Goal: Transaction & Acquisition: Purchase product/service

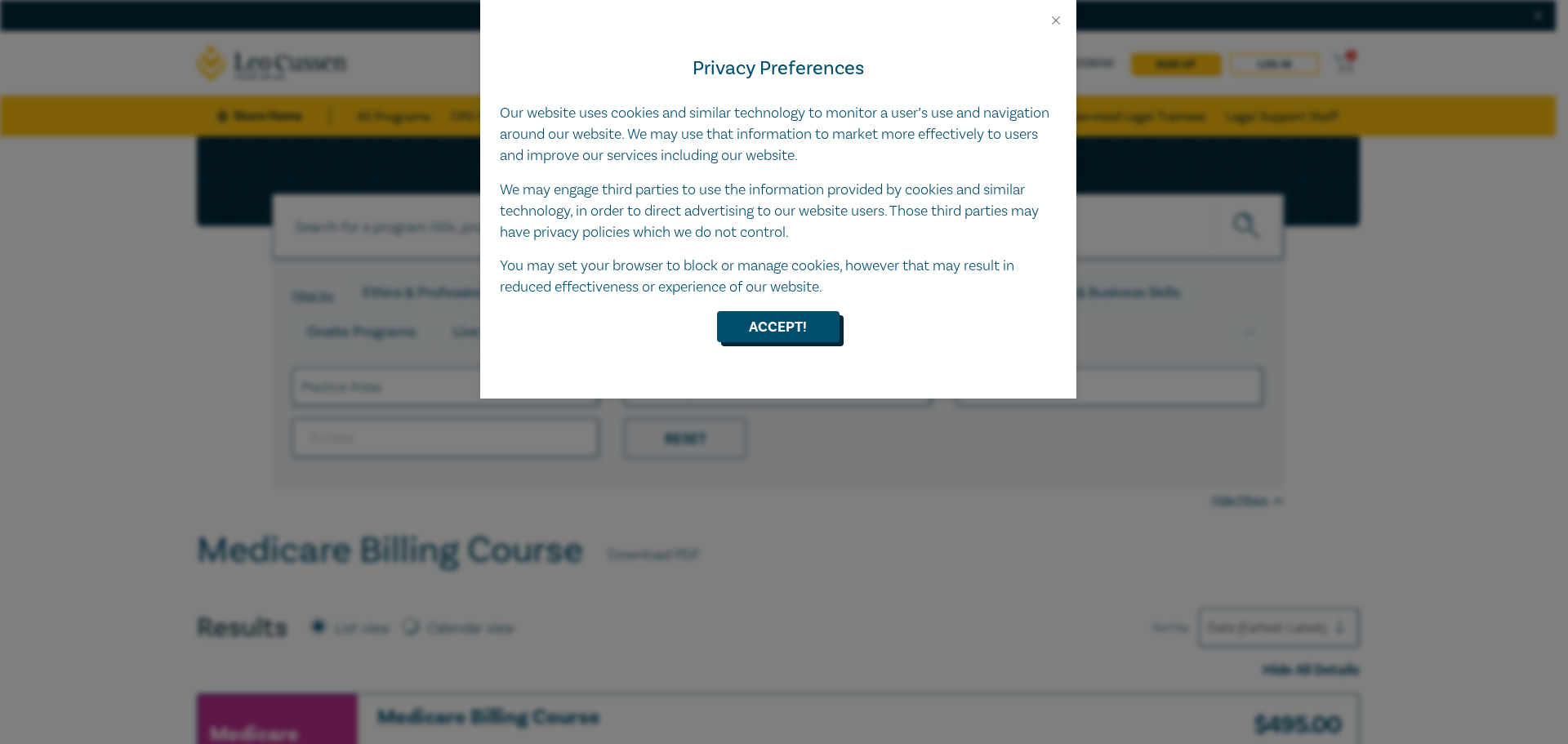
click at [774, 318] on button "Accept!" at bounding box center [778, 326] width 123 height 31
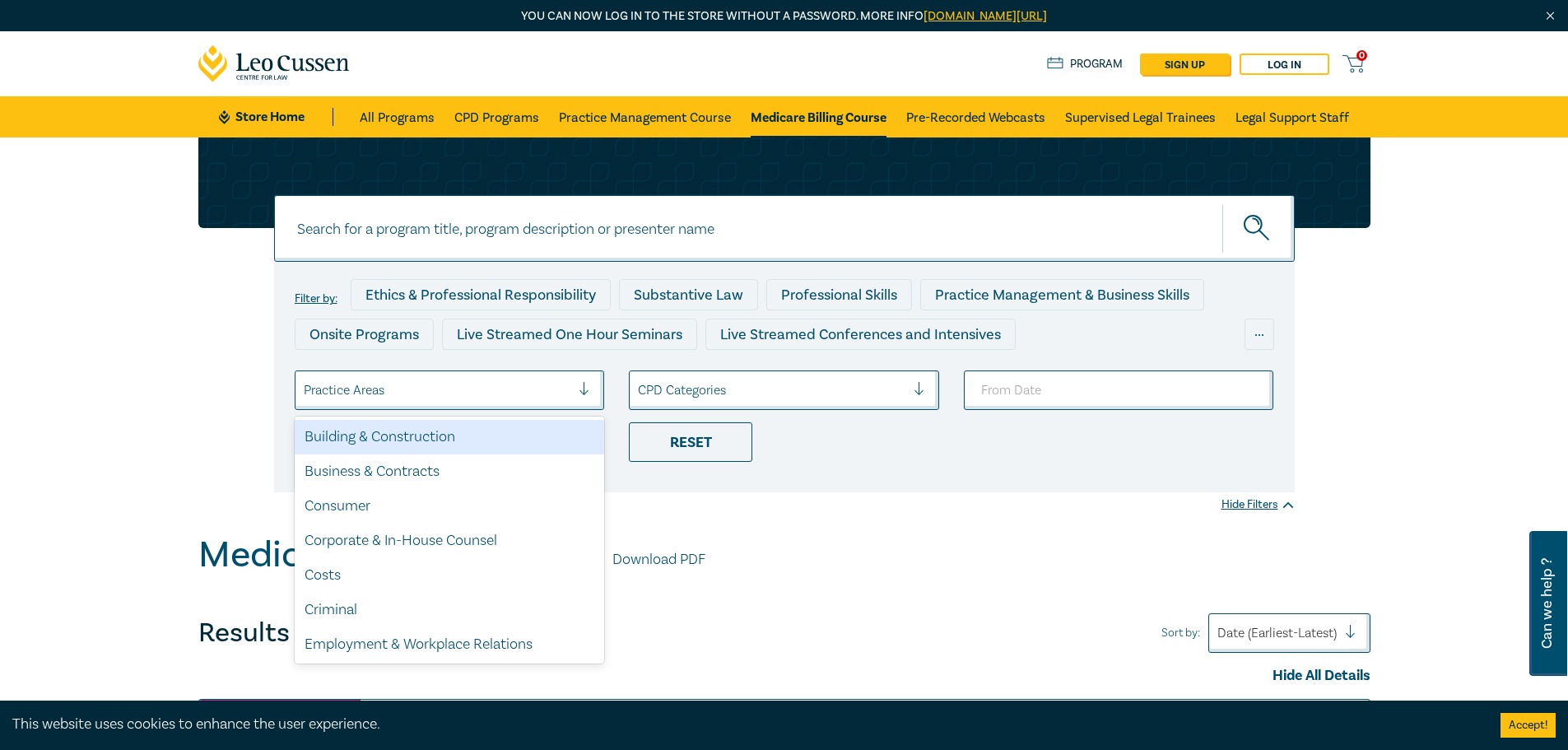
click at [594, 384] on div at bounding box center [591, 390] width 25 height 17
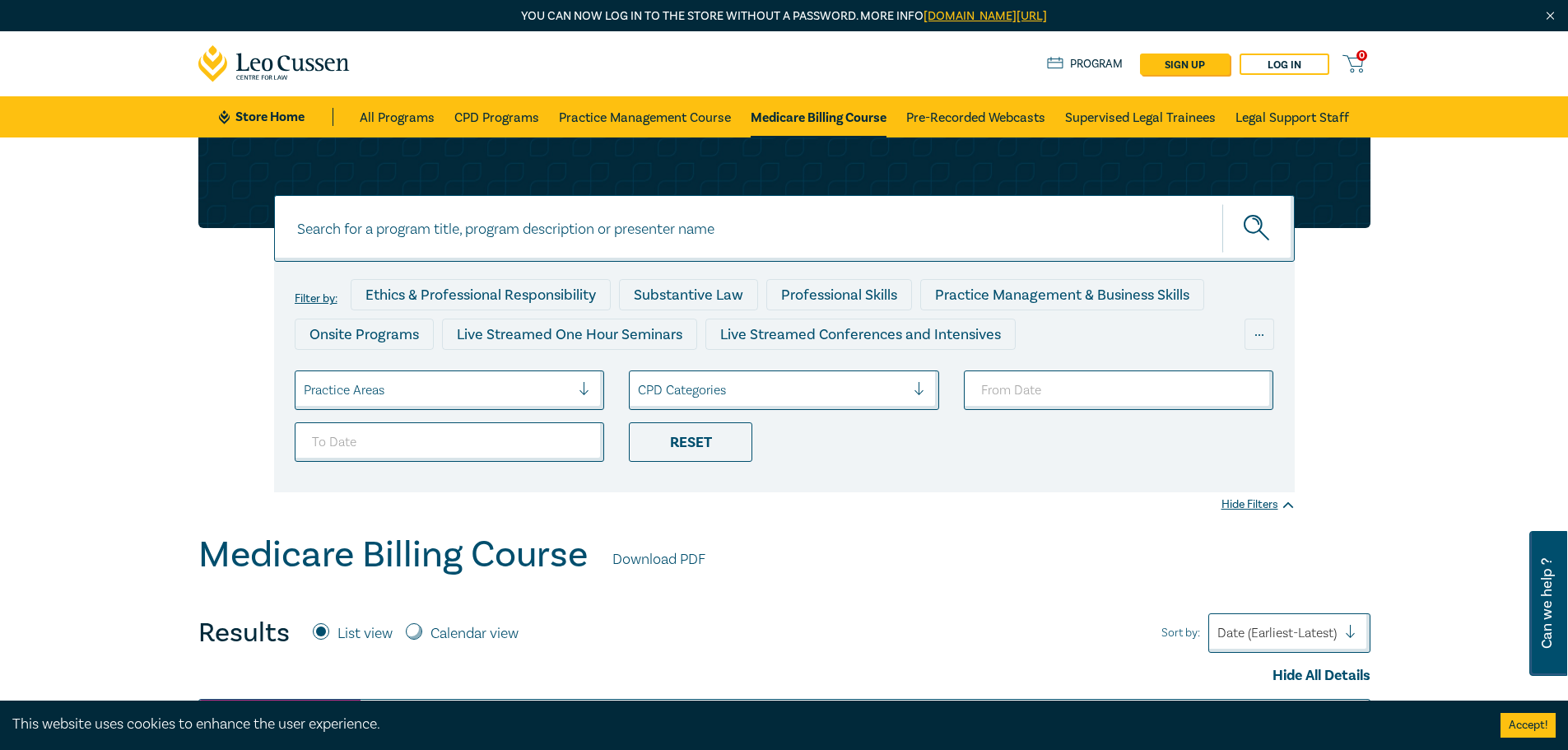
click at [594, 384] on div at bounding box center [591, 390] width 25 height 17
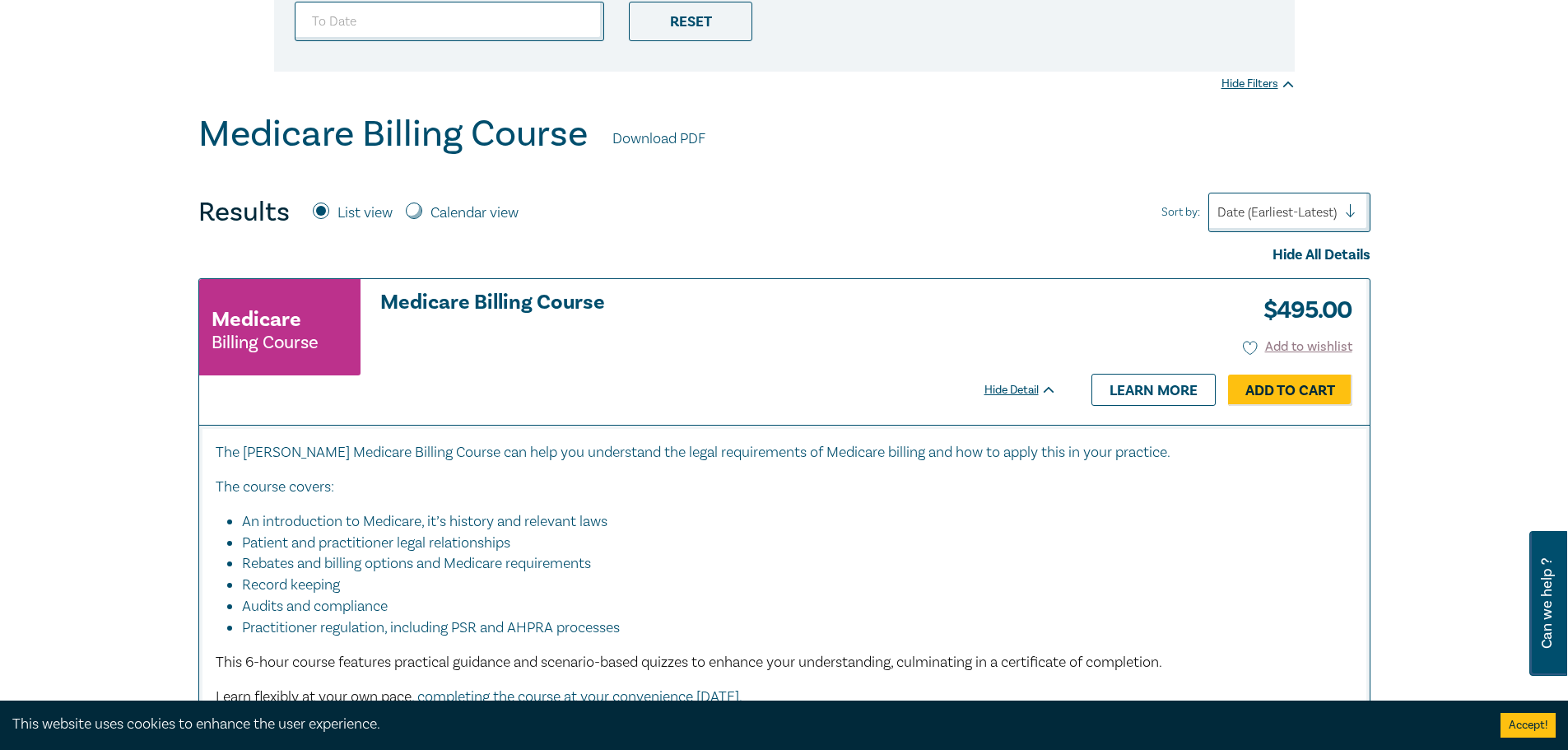
scroll to position [247, 0]
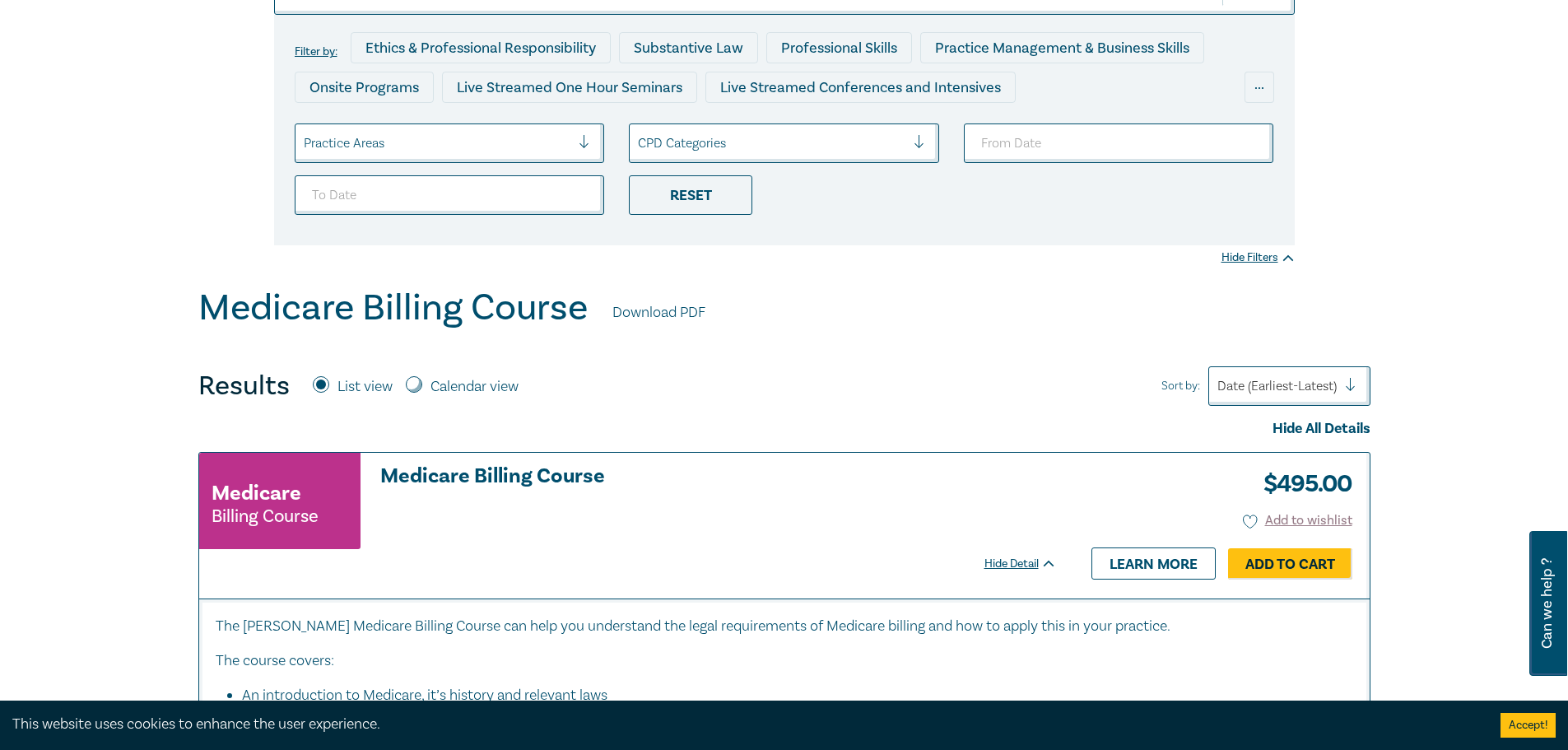
click at [874, 388] on div "Results List view Calendar view Sort by: Date (Earliest-Latest)" at bounding box center [784, 386] width 1172 height 40
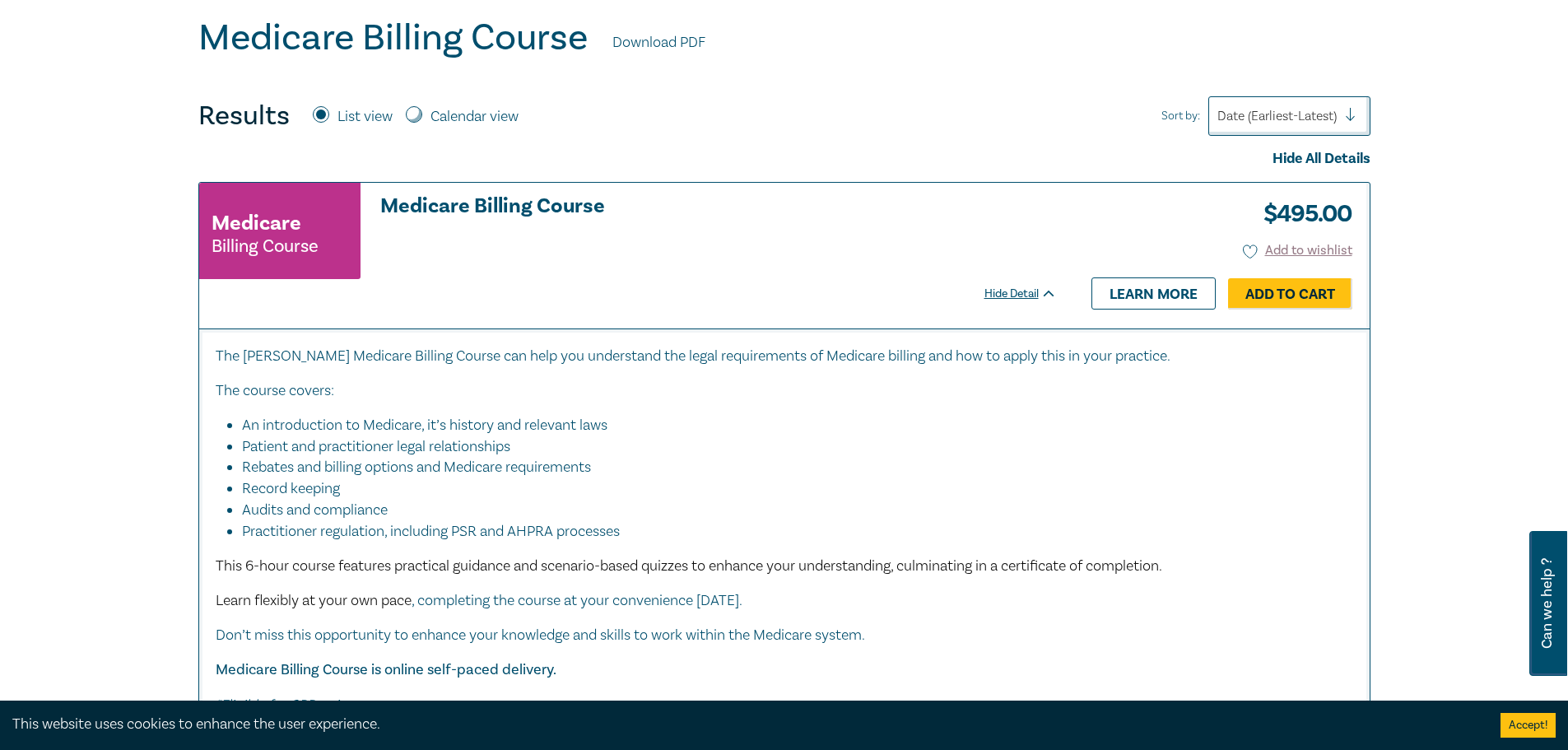
scroll to position [741, 0]
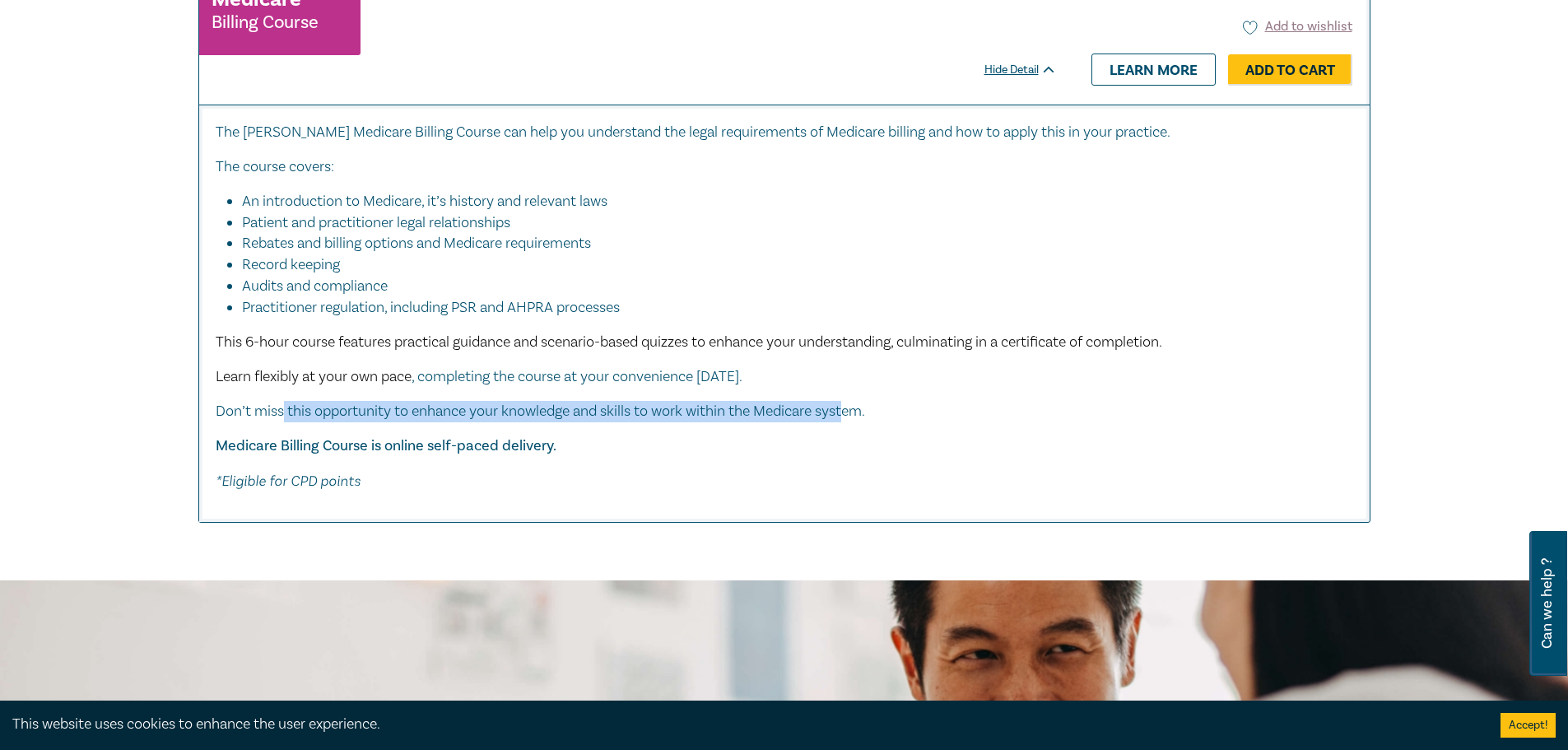
drag, startPoint x: 282, startPoint y: 411, endPoint x: 854, endPoint y: 400, distance: 572.1
click at [849, 398] on div "The [PERSON_NAME] Medicare Billing Course can help you understand the legal req…" at bounding box center [784, 307] width 1138 height 370
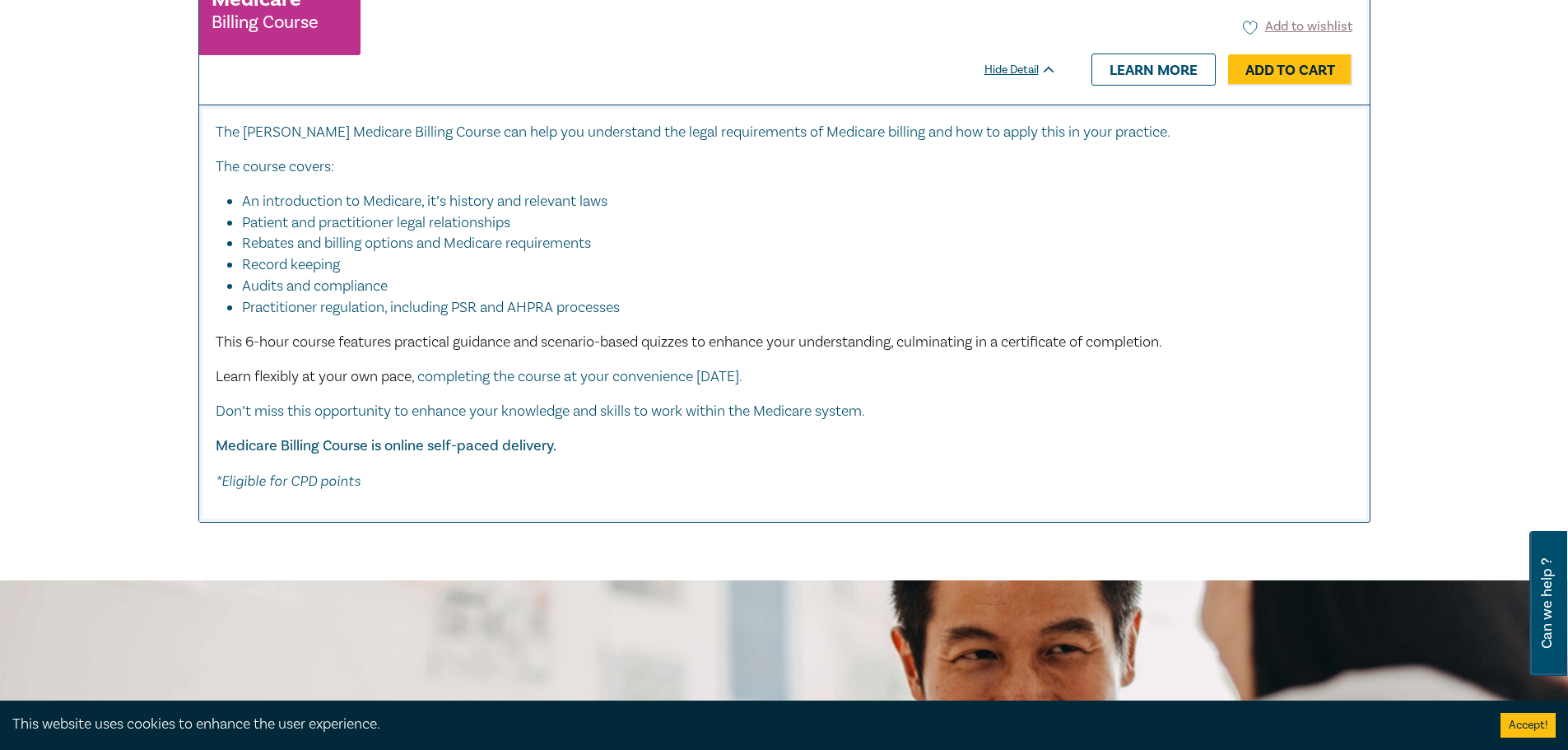
click at [1004, 435] on p "Medicare Billing Course is online self-paced delivery." at bounding box center [784, 446] width 1138 height 22
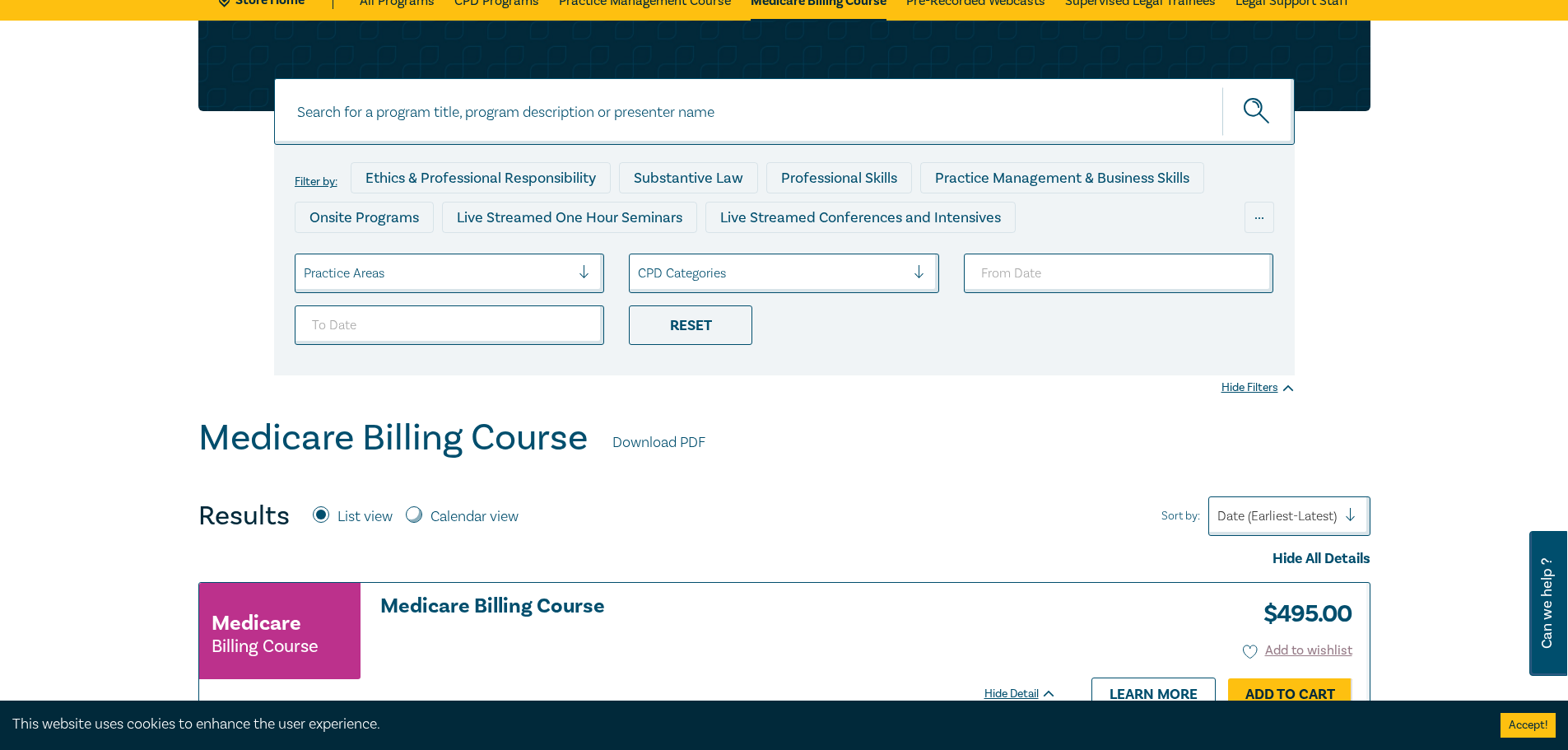
scroll to position [0, 0]
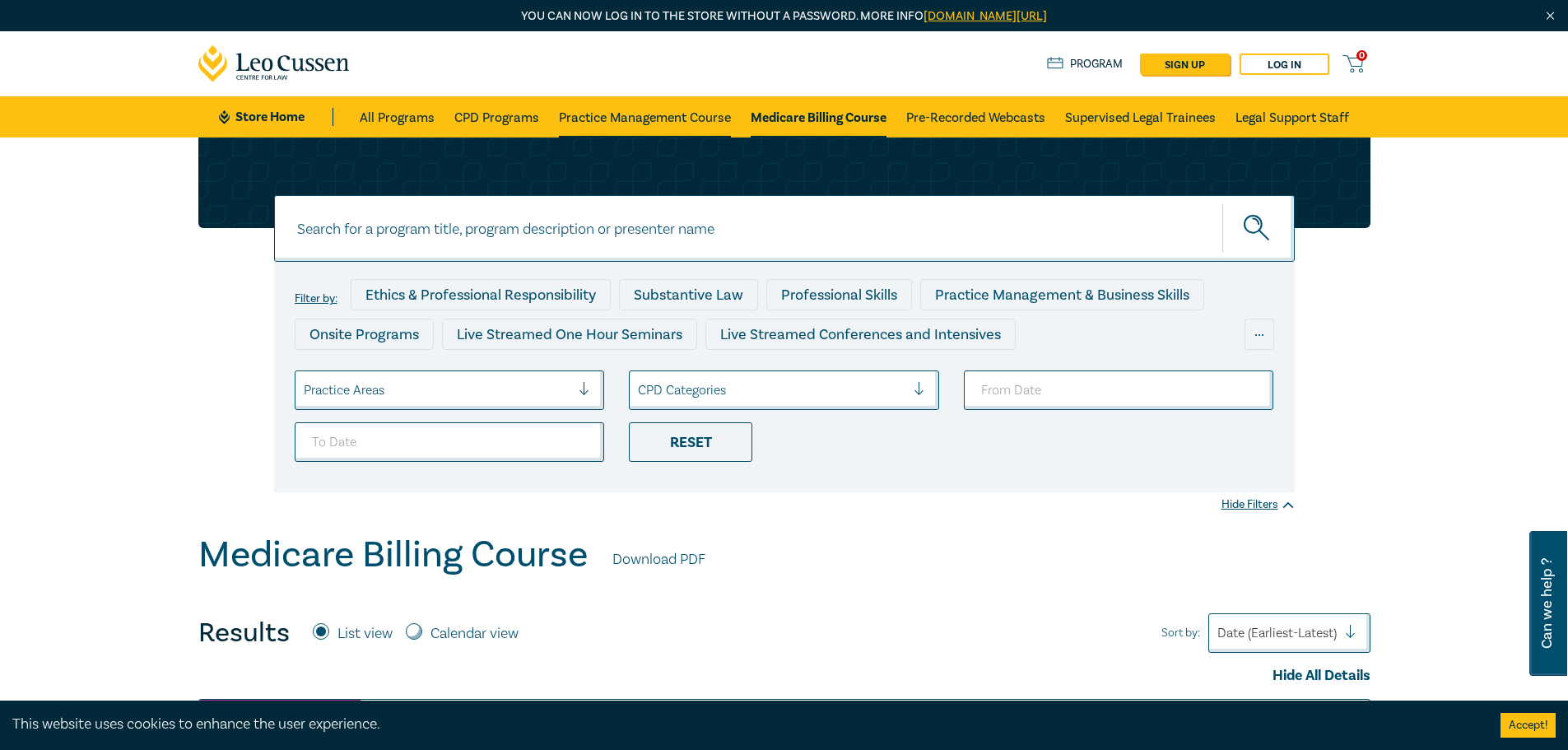
click at [606, 112] on link "Practice Management Course" at bounding box center [645, 117] width 172 height 42
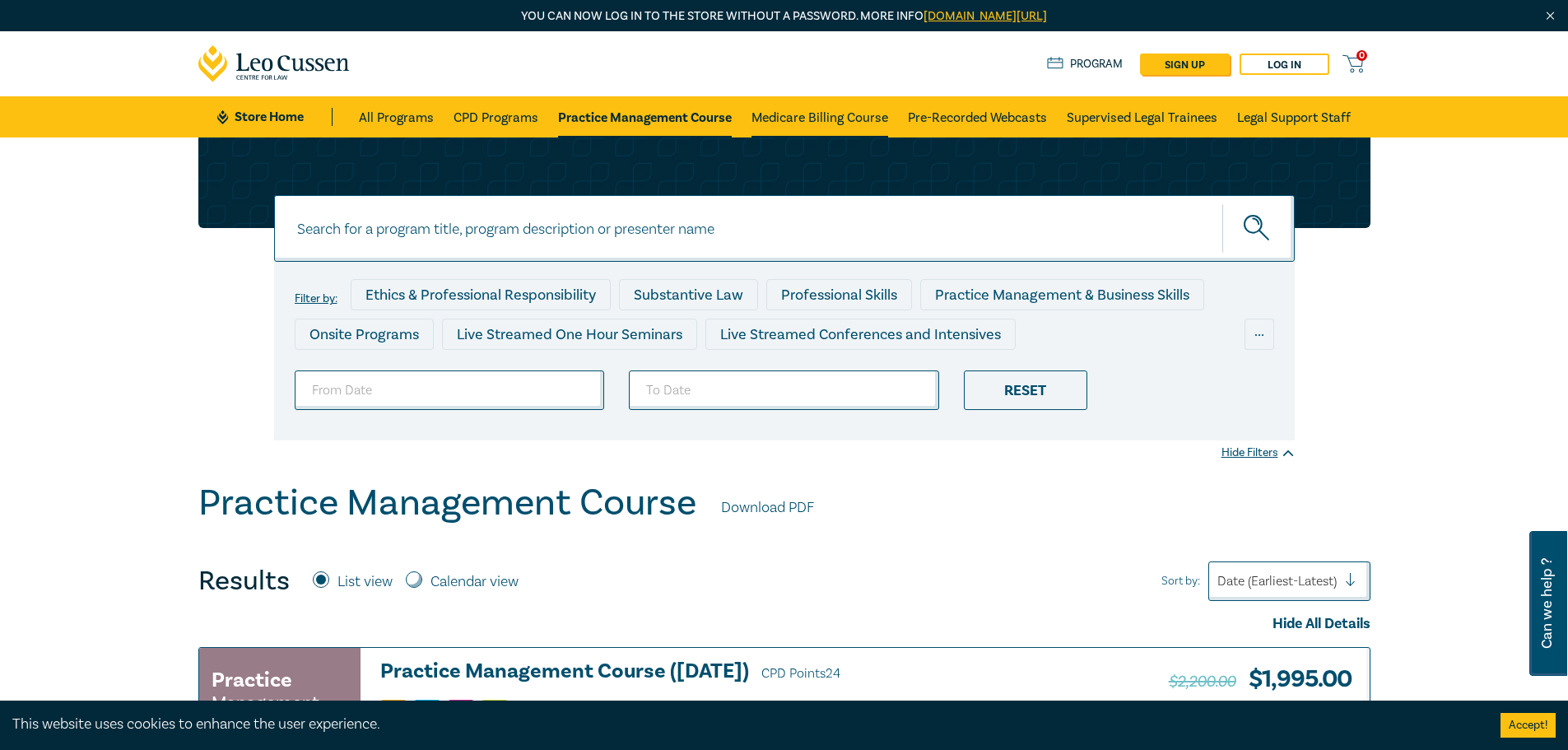
click at [848, 128] on link "Medicare Billing Course" at bounding box center [819, 117] width 136 height 42
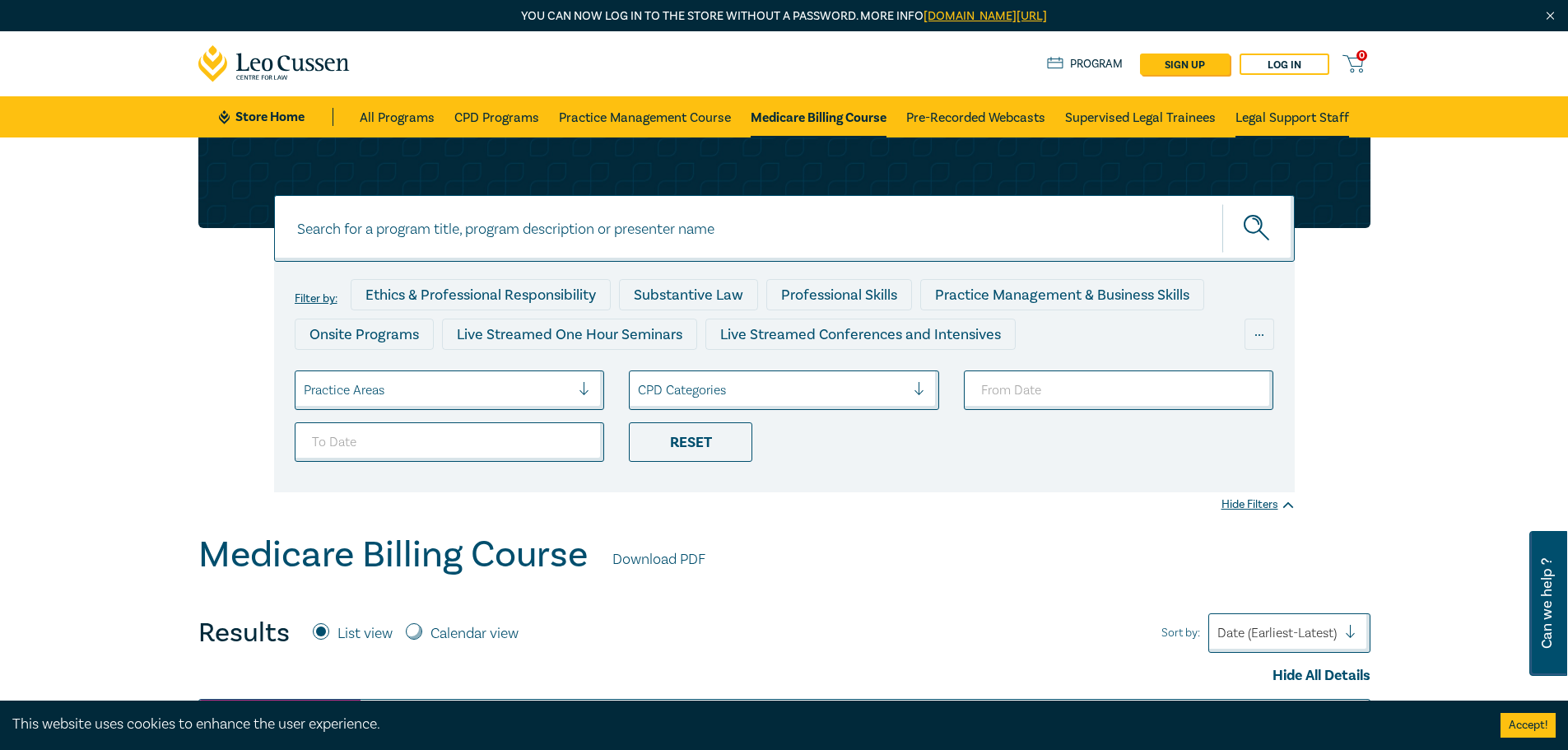
click at [1286, 115] on link "Legal Support Staff" at bounding box center [1292, 117] width 114 height 42
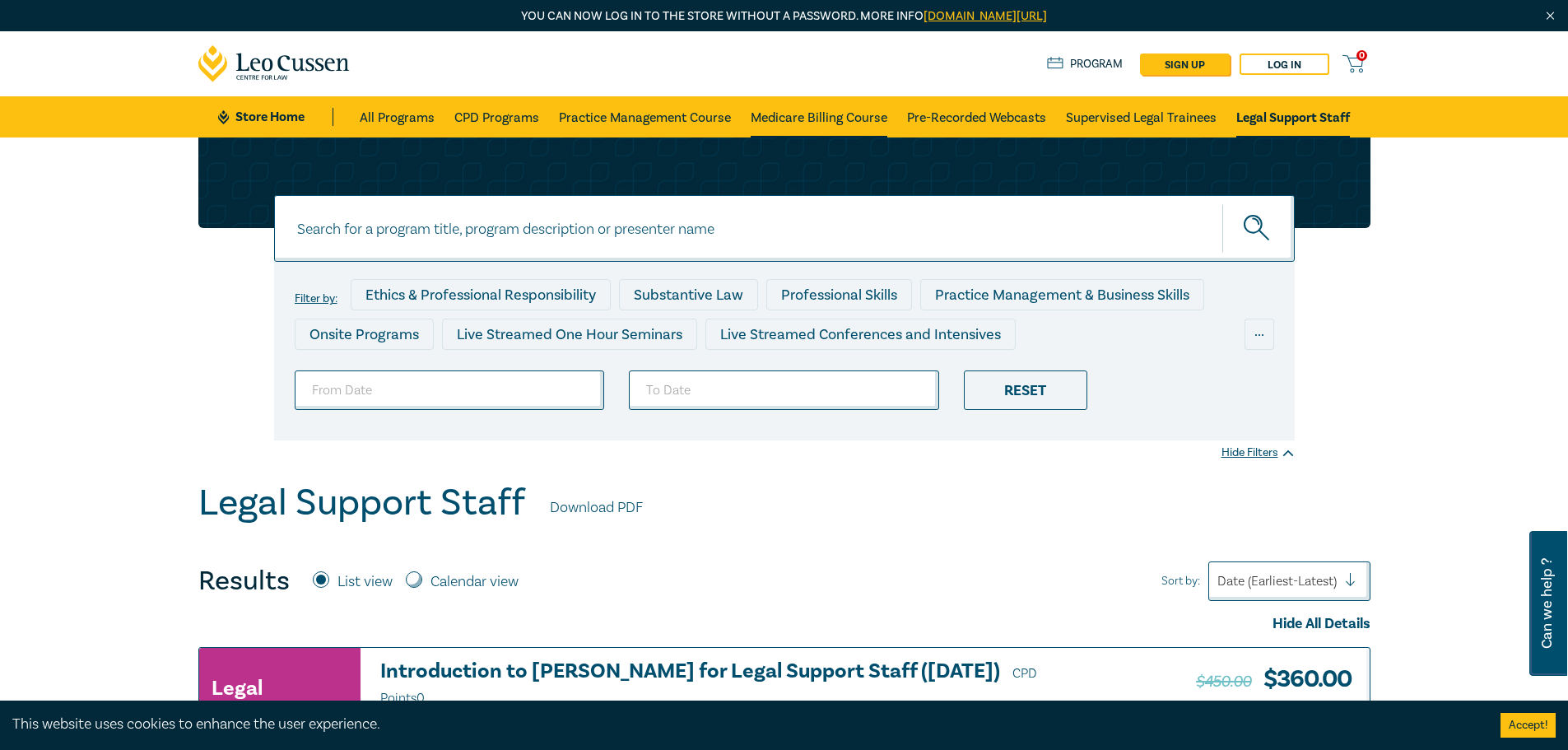
click at [770, 132] on link "Medicare Billing Course" at bounding box center [819, 117] width 136 height 42
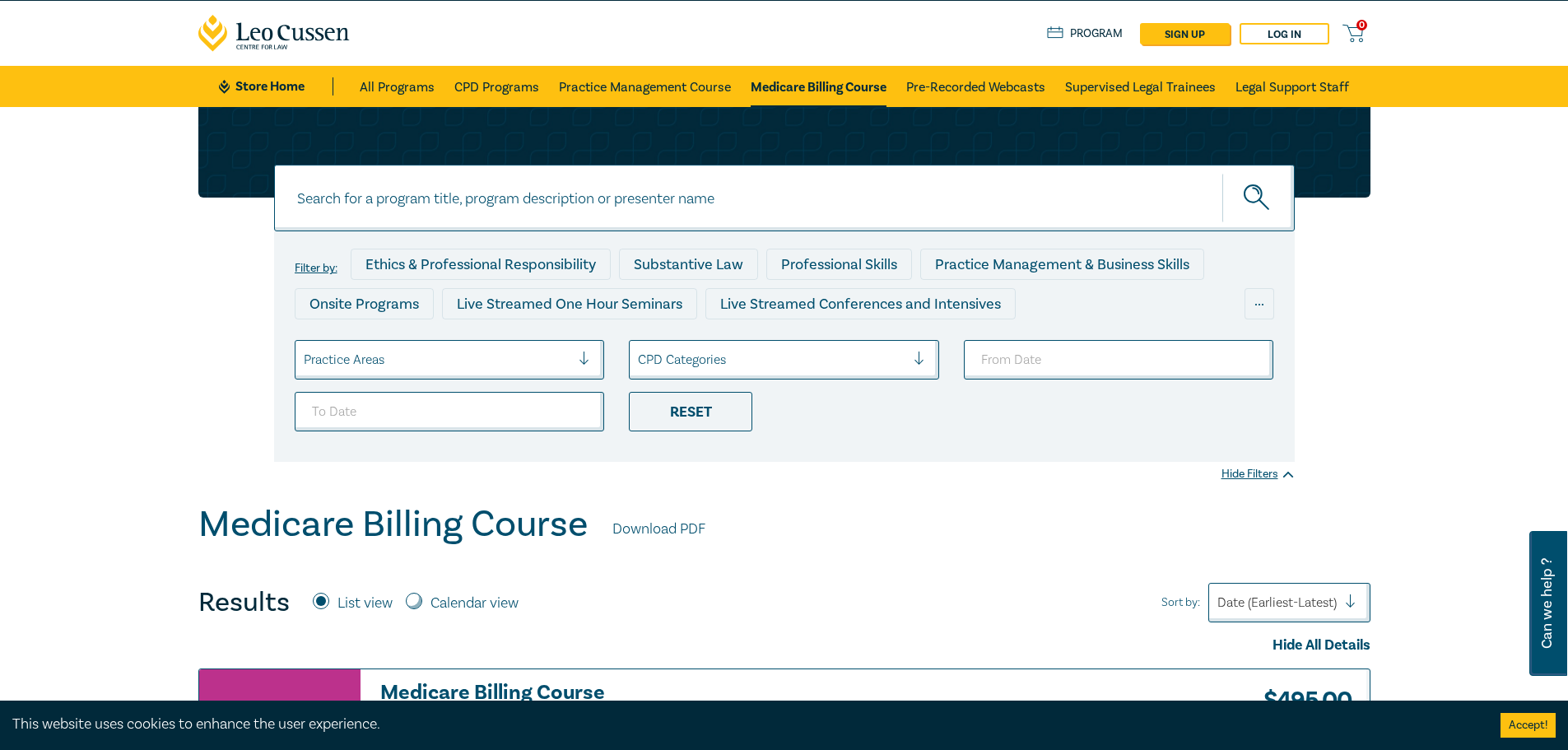
scroll to position [493, 0]
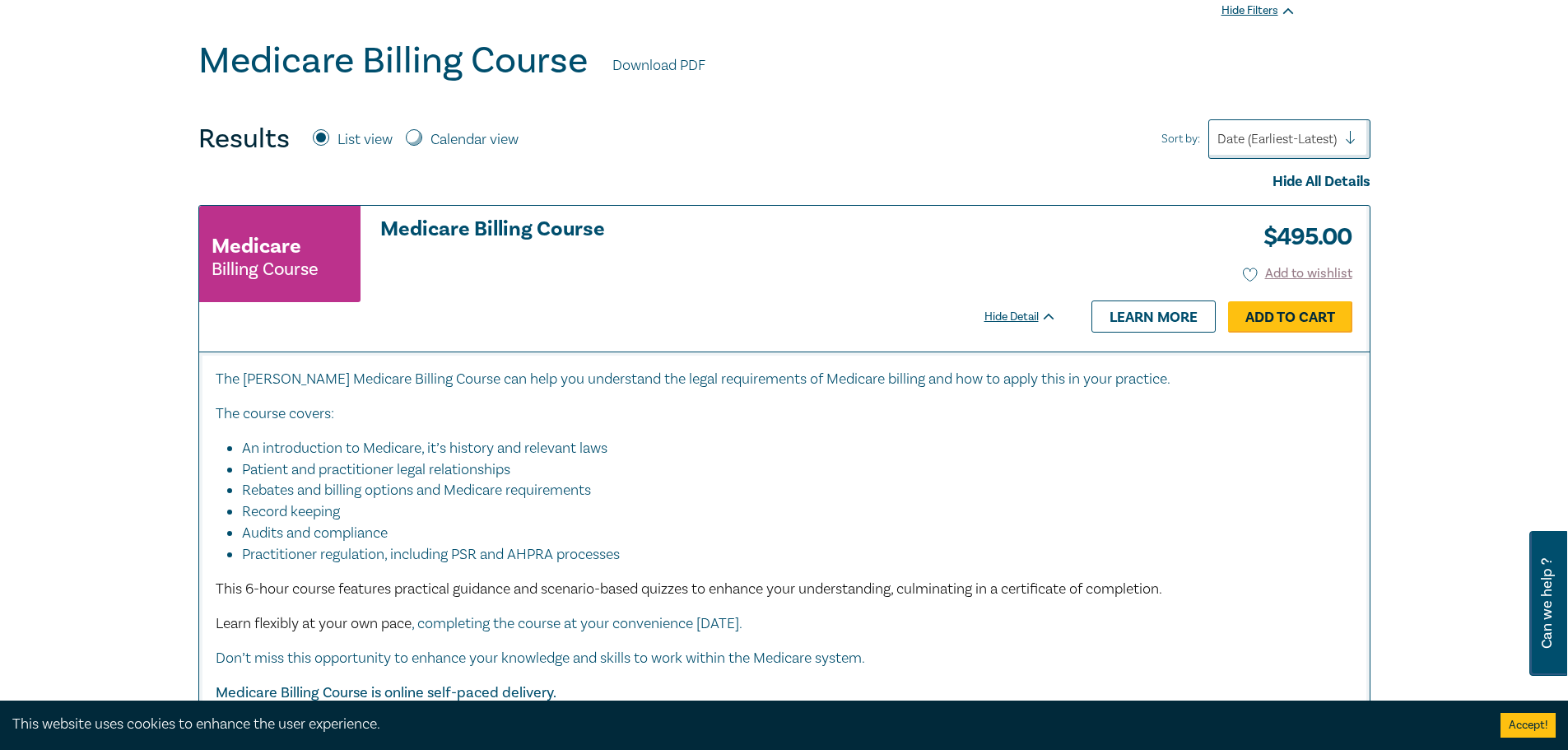
click at [1290, 311] on link "Add to Cart" at bounding box center [1290, 317] width 125 height 32
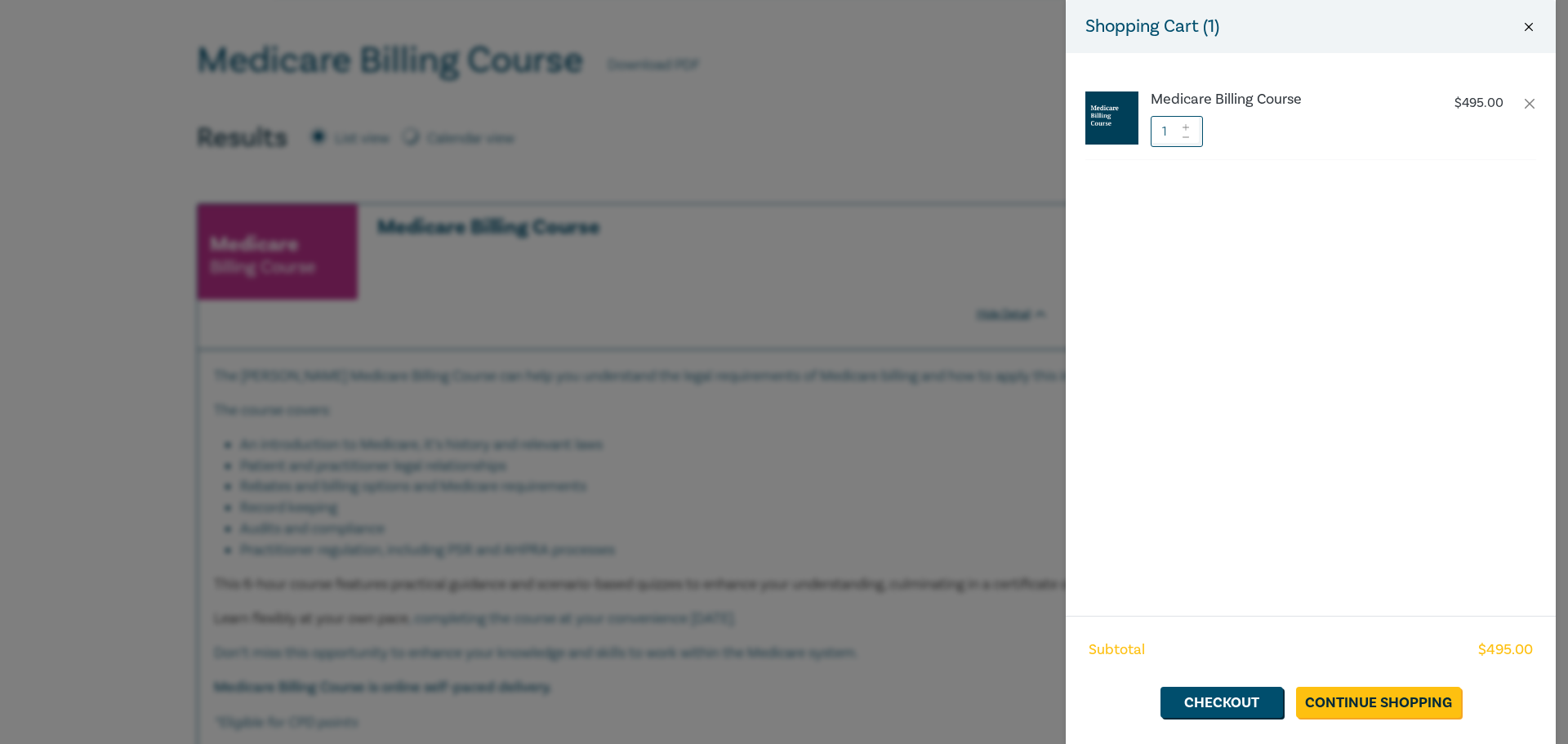
click at [1531, 29] on button "Close" at bounding box center [1529, 27] width 15 height 15
